Goal: Find specific page/section: Find specific page/section

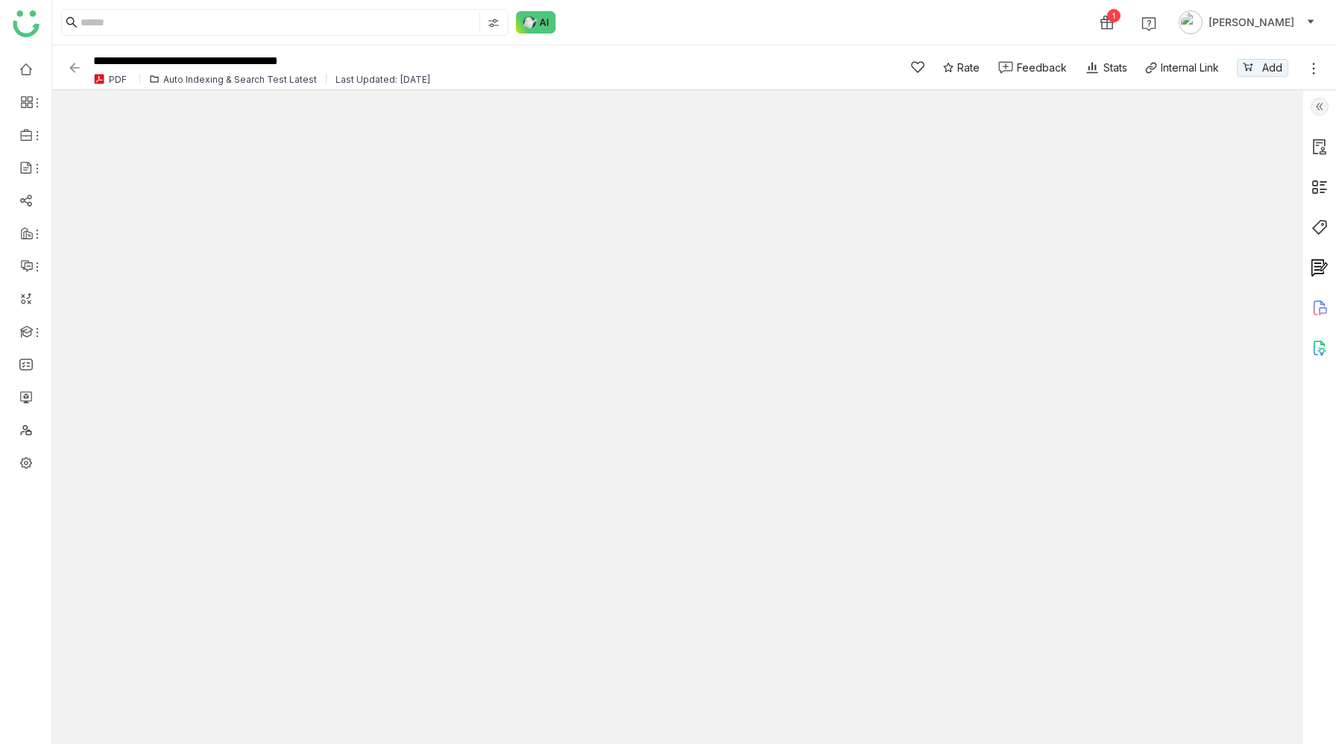
click at [1320, 109] on img at bounding box center [1320, 107] width 18 height 18
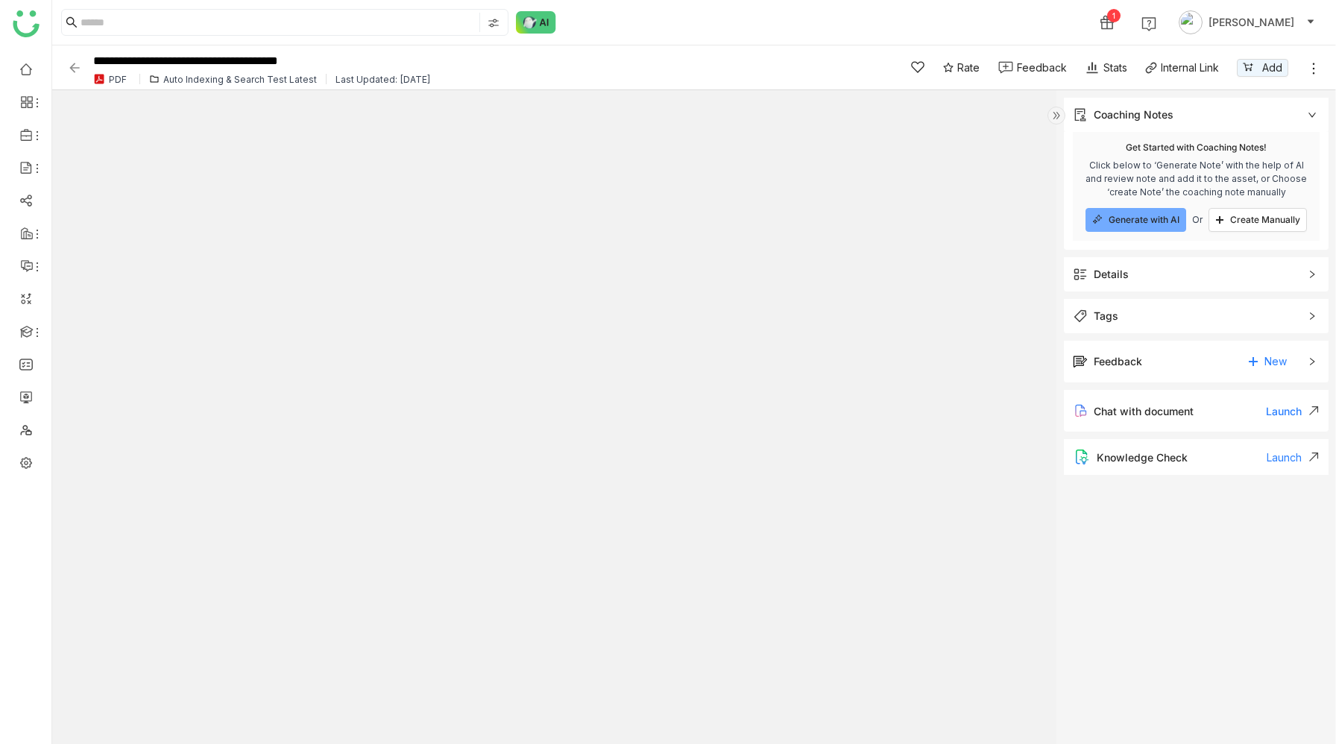
click at [1128, 283] on div "Details" at bounding box center [1196, 274] width 265 height 34
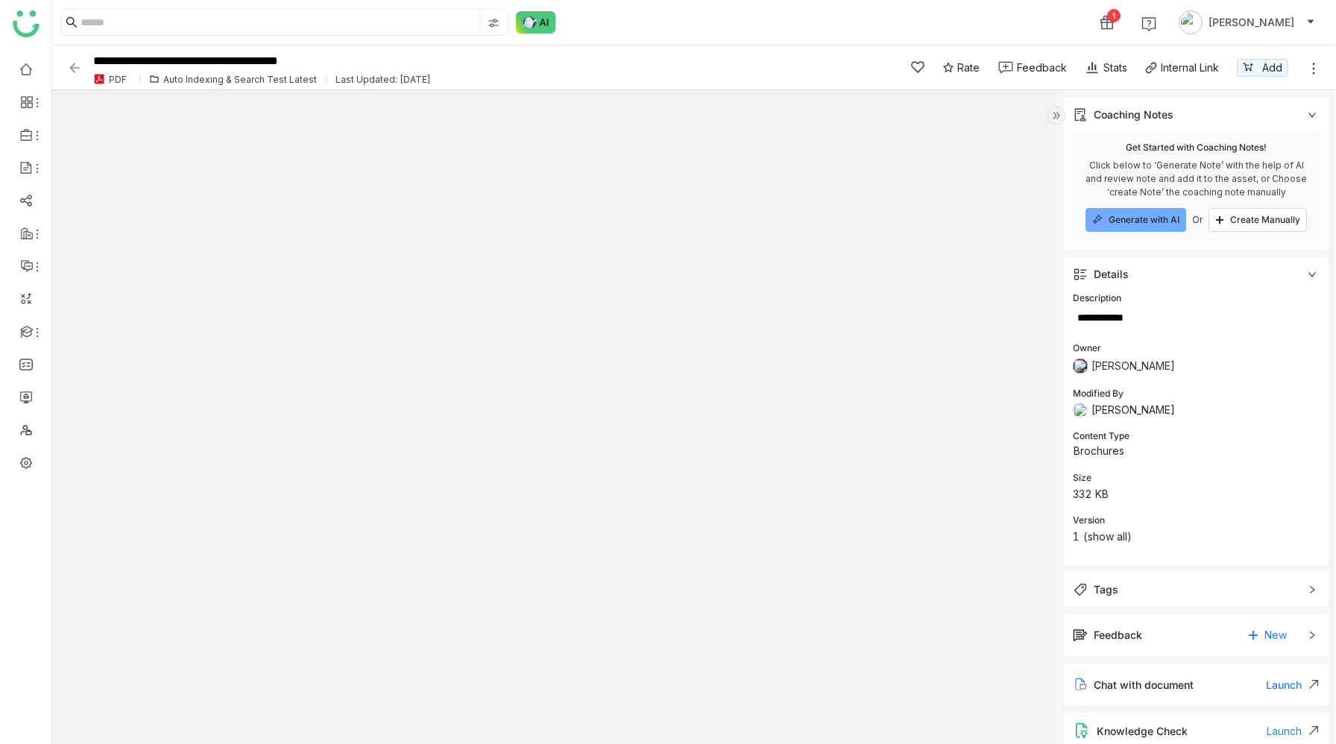
scroll to position [12, 0]
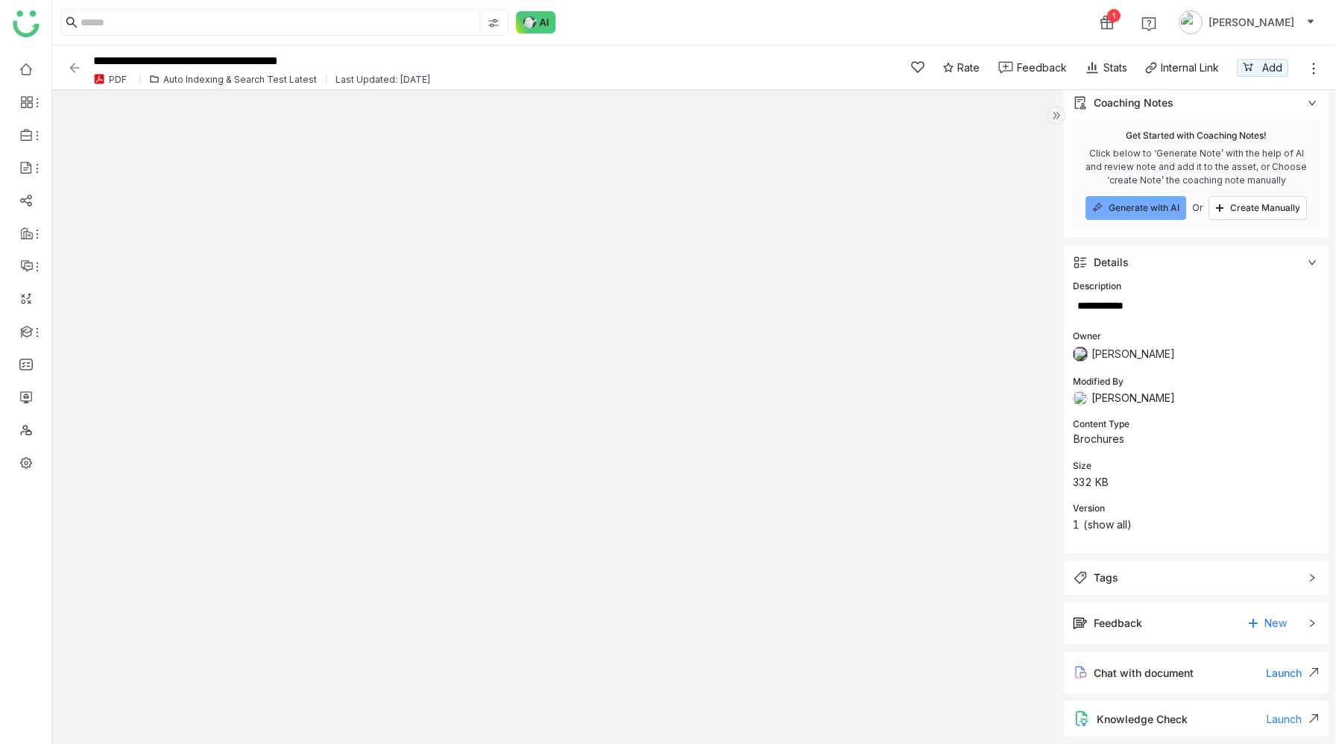
click at [1137, 573] on span "Tags" at bounding box center [1186, 578] width 226 height 16
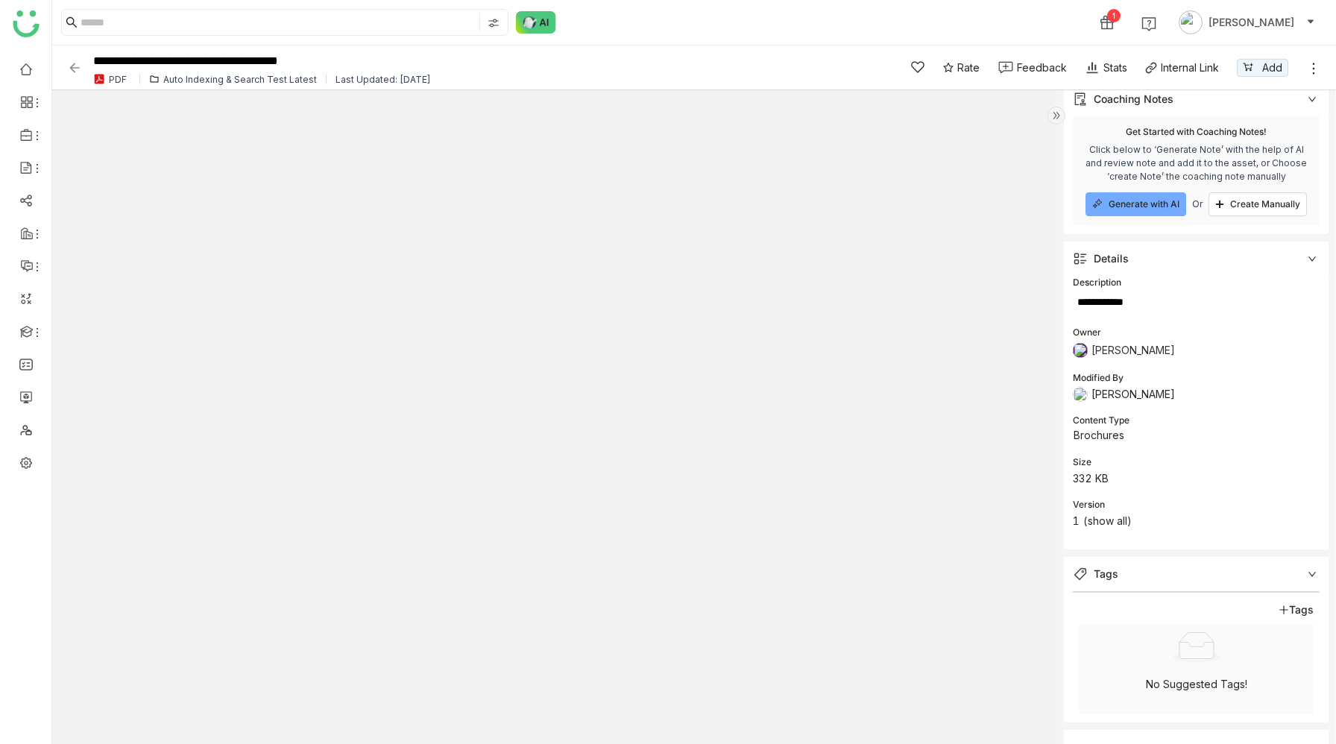
click at [1137, 573] on span "Tags" at bounding box center [1186, 574] width 226 height 16
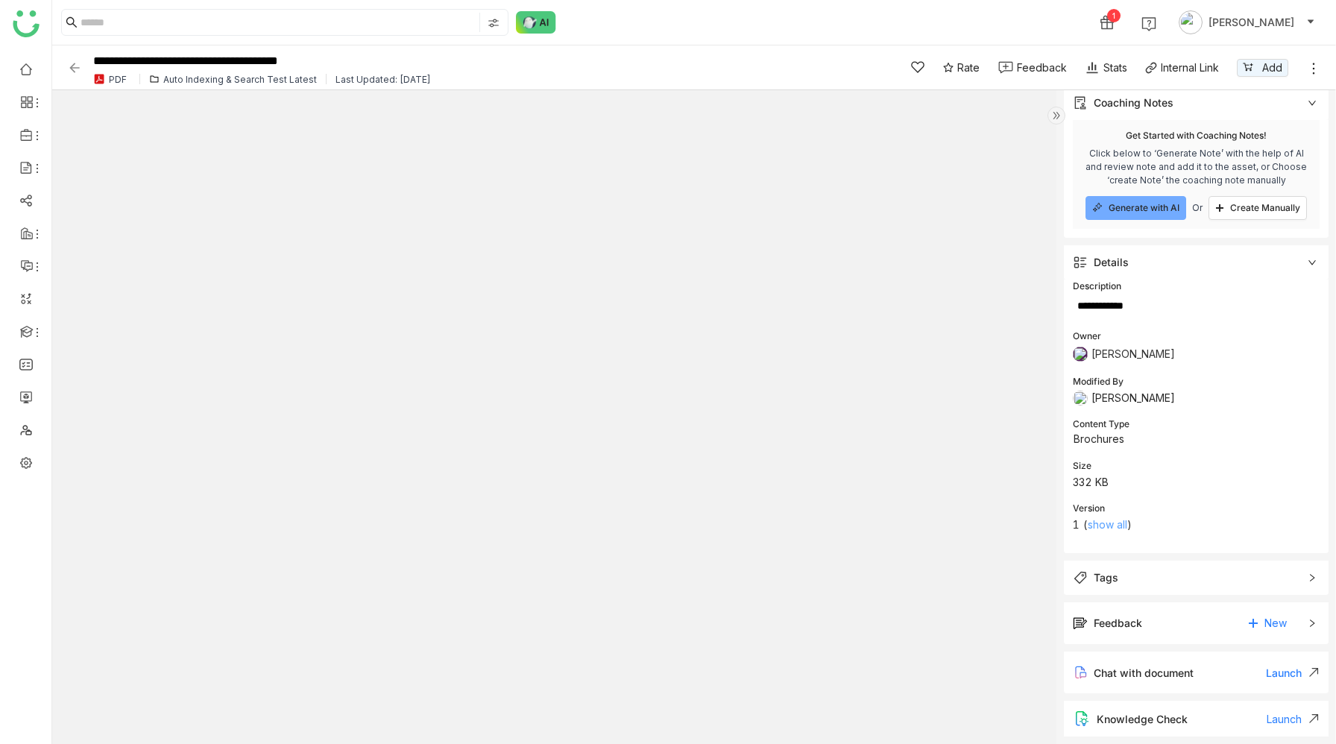
click at [1106, 523] on link "show all" at bounding box center [1108, 524] width 40 height 13
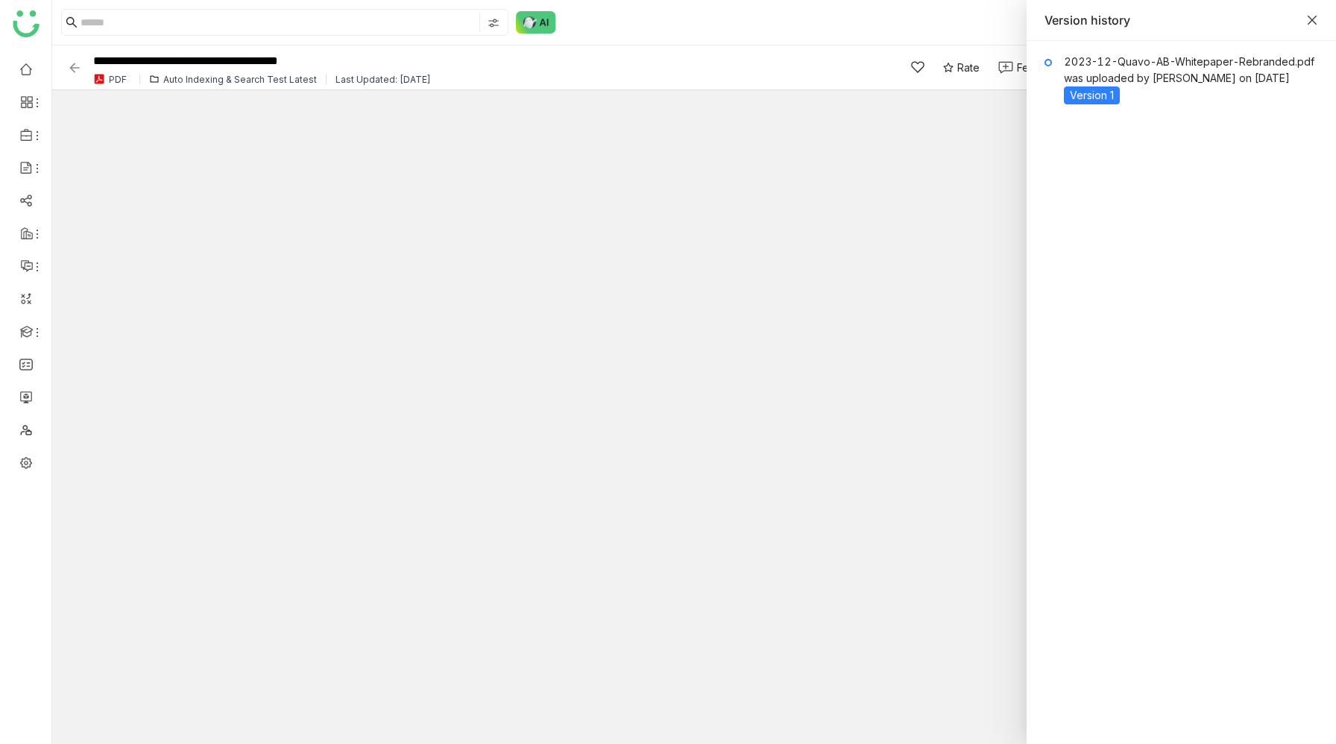
click at [1312, 18] on icon "Close" at bounding box center [1313, 20] width 12 height 12
